Goal: Information Seeking & Learning: Find specific page/section

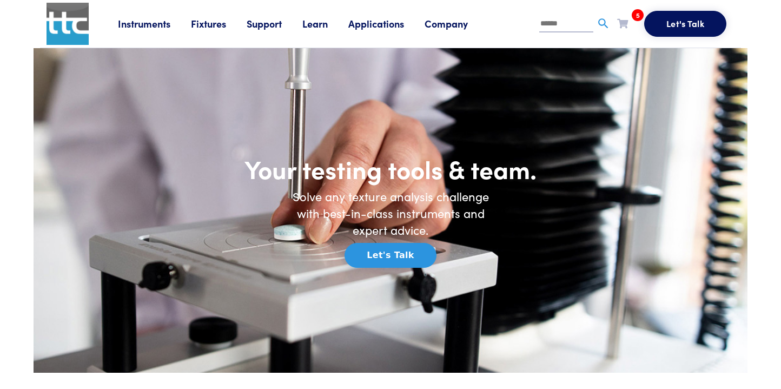
click at [210, 28] on link "Fixtures" at bounding box center [219, 24] width 56 height 14
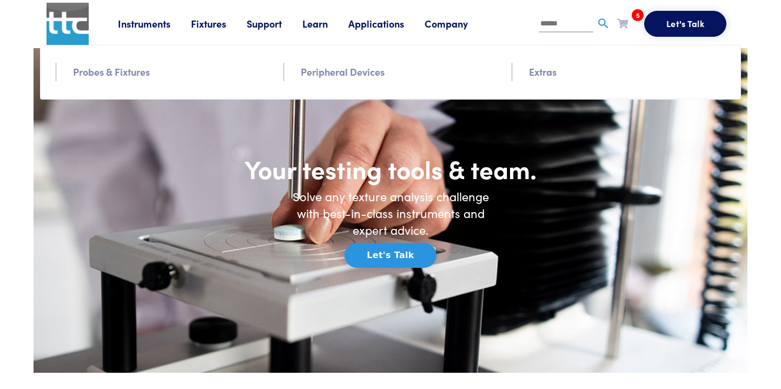
click at [133, 78] on link "Probes & Fixtures" at bounding box center [111, 72] width 77 height 16
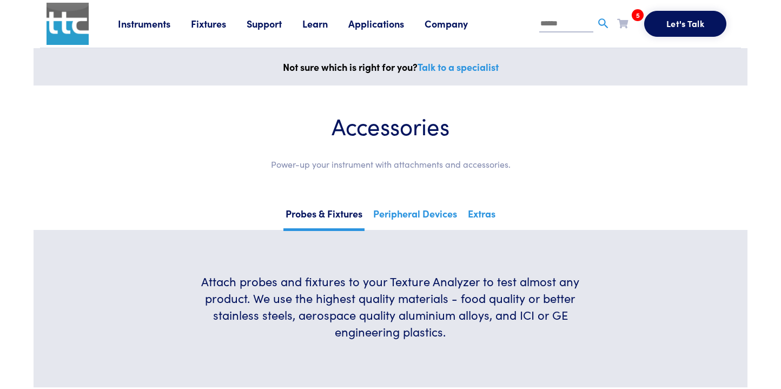
click at [552, 28] on input "text" at bounding box center [566, 24] width 54 height 16
paste input "*******"
type input "*******"
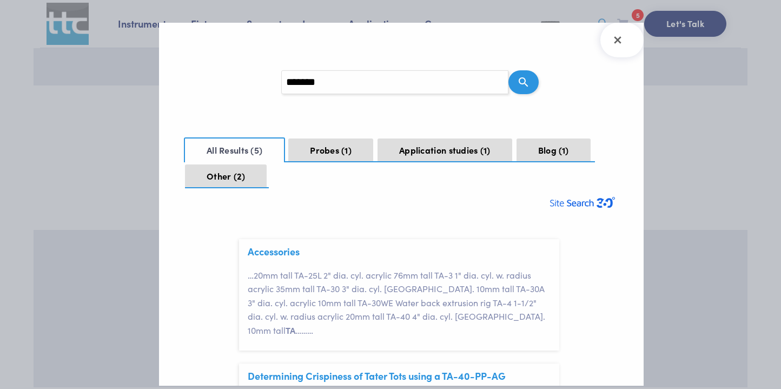
scroll to position [32, 0]
click at [337, 160] on button "Probes 1" at bounding box center [330, 150] width 85 height 24
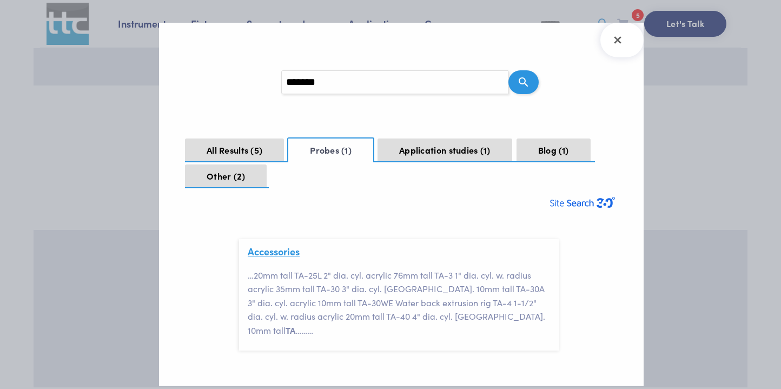
click at [281, 249] on link "Accessories" at bounding box center [274, 252] width 52 height 14
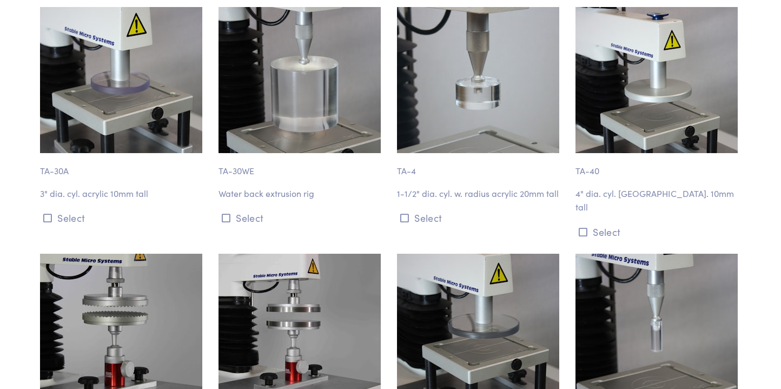
scroll to position [1889, 0]
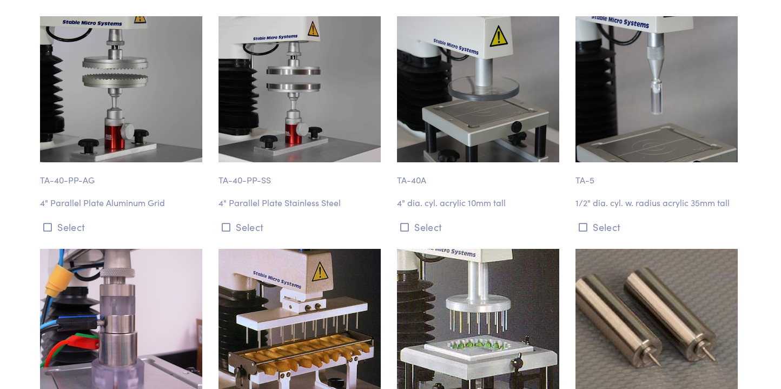
click at [124, 187] on p "TA-40-PP-AG" at bounding box center [123, 174] width 166 height 25
click at [135, 135] on img at bounding box center [121, 89] width 162 height 146
click at [138, 134] on img at bounding box center [121, 89] width 162 height 146
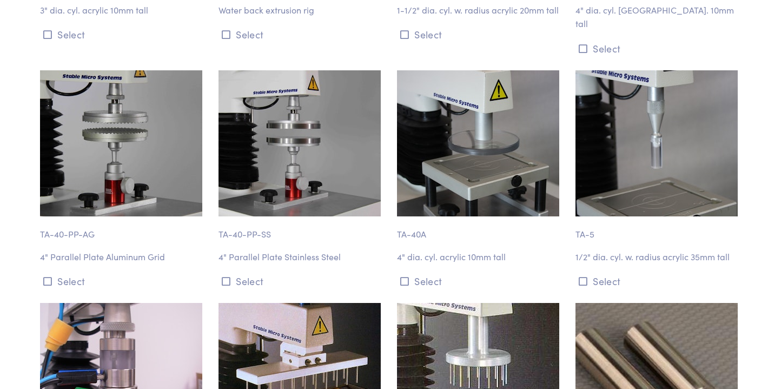
scroll to position [1833, 0]
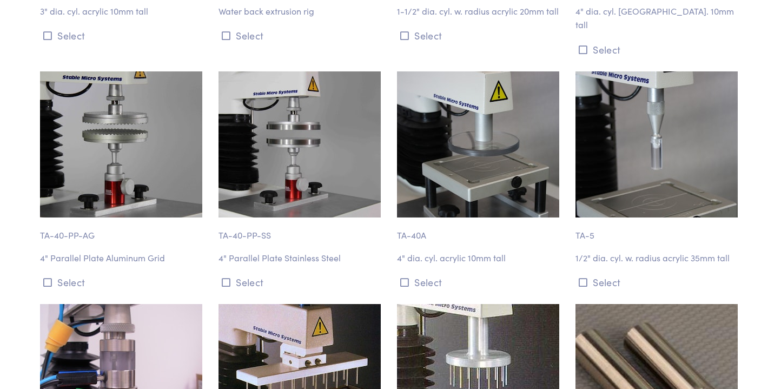
drag, startPoint x: 103, startPoint y: 143, endPoint x: 485, endPoint y: 2, distance: 407.0
drag, startPoint x: 44, startPoint y: 275, endPoint x: 107, endPoint y: 280, distance: 62.9
click at [107, 265] on p "4" Parallel Plate Aluminum Grid" at bounding box center [123, 258] width 166 height 14
click at [42, 265] on p "4" Parallel Plate Aluminum Grid" at bounding box center [123, 258] width 166 height 14
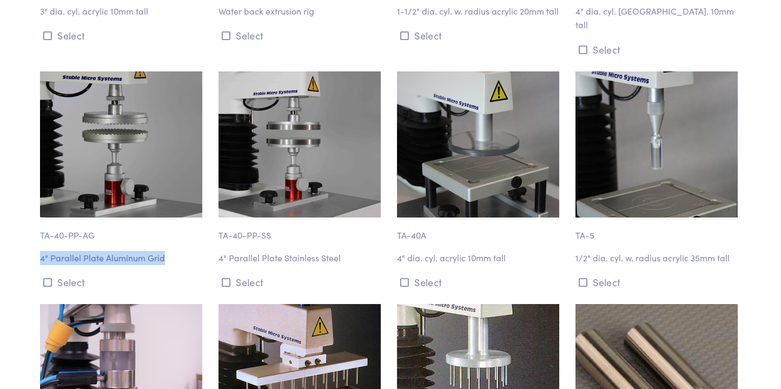
drag, startPoint x: 42, startPoint y: 276, endPoint x: 175, endPoint y: 278, distance: 132.6
click at [175, 265] on p "4" Parallel Plate Aluminum Grid" at bounding box center [123, 258] width 166 height 14
copy p "4" Parallel Plate Aluminum Grid"
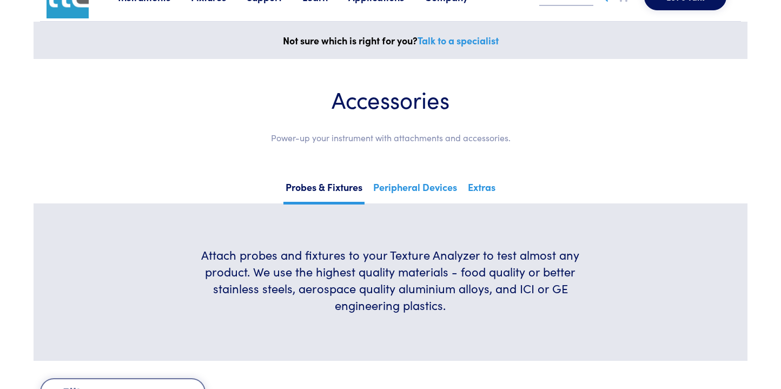
scroll to position [0, 0]
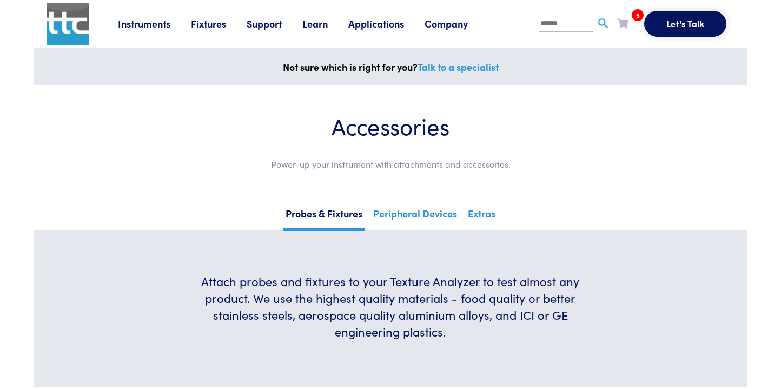
click at [451, 24] on link "Company" at bounding box center [457, 24] width 64 height 14
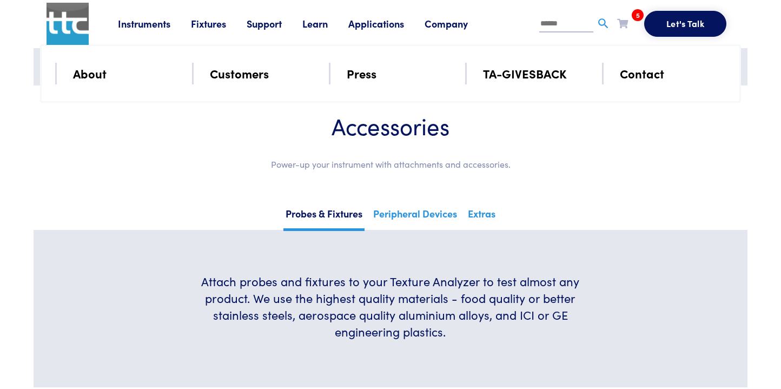
click at [634, 72] on link "Contact" at bounding box center [642, 73] width 44 height 19
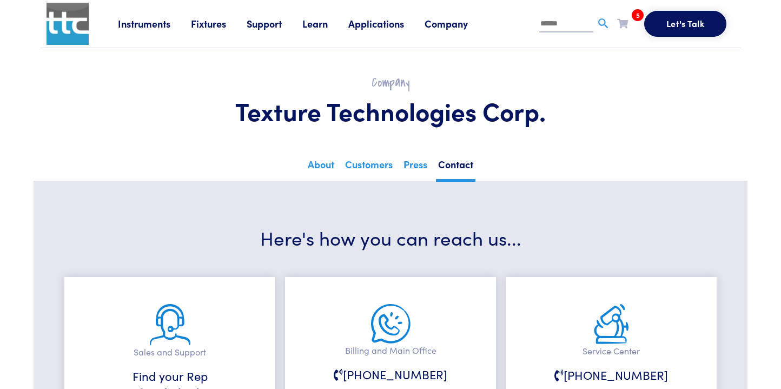
click at [384, 22] on link "Applications" at bounding box center [386, 24] width 76 height 14
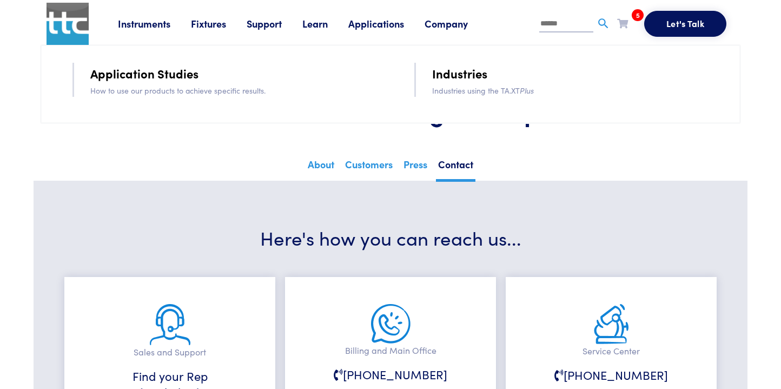
click at [322, 23] on link "Learn" at bounding box center [325, 24] width 46 height 14
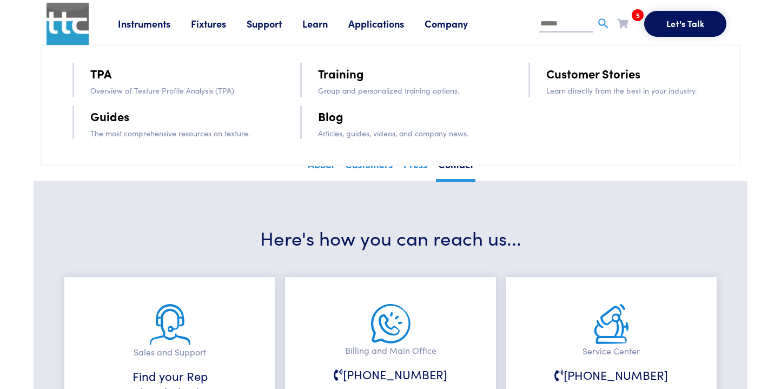
click at [322, 24] on link "Learn" at bounding box center [325, 24] width 46 height 14
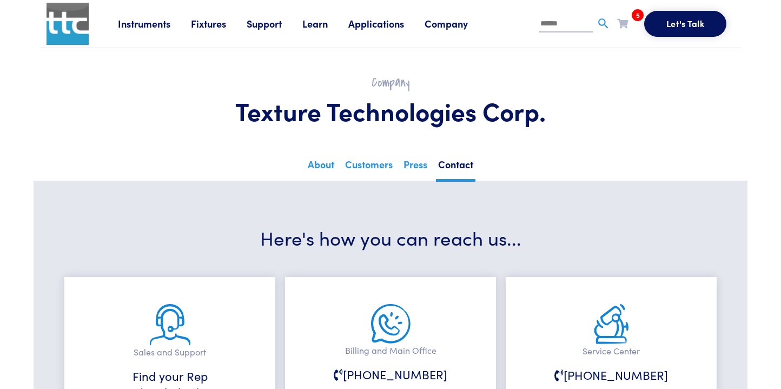
click at [271, 22] on link "Support" at bounding box center [275, 24] width 56 height 14
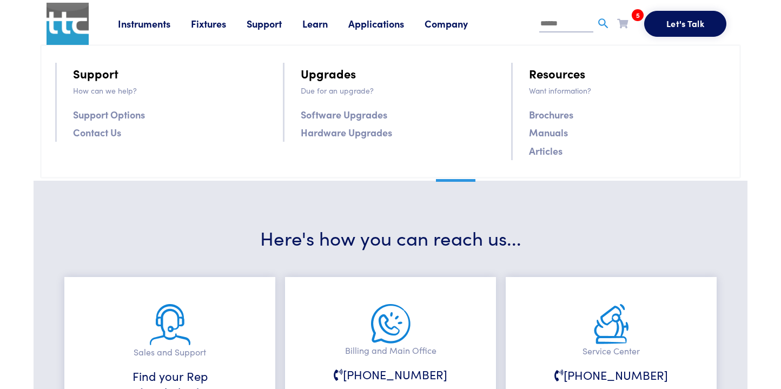
click at [552, 120] on link "Brochures" at bounding box center [551, 115] width 44 height 16
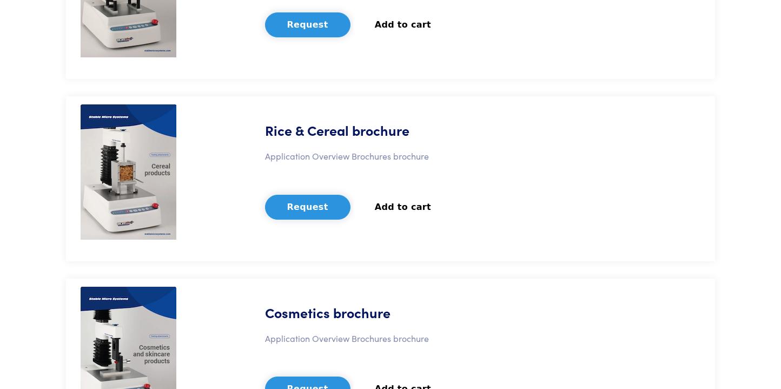
scroll to position [2978, 0]
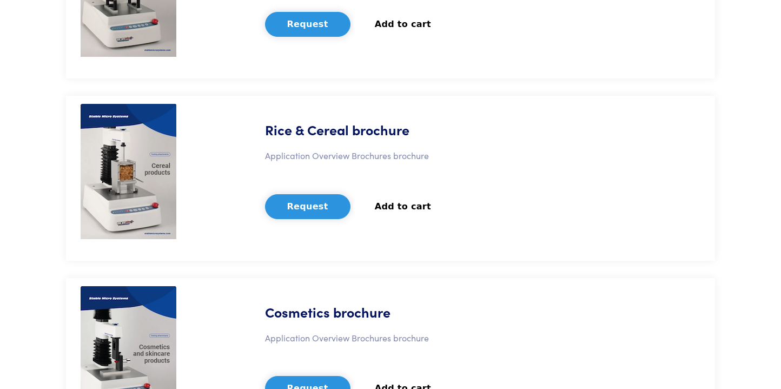
drag, startPoint x: 137, startPoint y: 91, endPoint x: 152, endPoint y: 1, distance: 91.0
drag, startPoint x: 135, startPoint y: 77, endPoint x: 558, endPoint y: 104, distance: 423.9
